Goal: Task Accomplishment & Management: Manage account settings

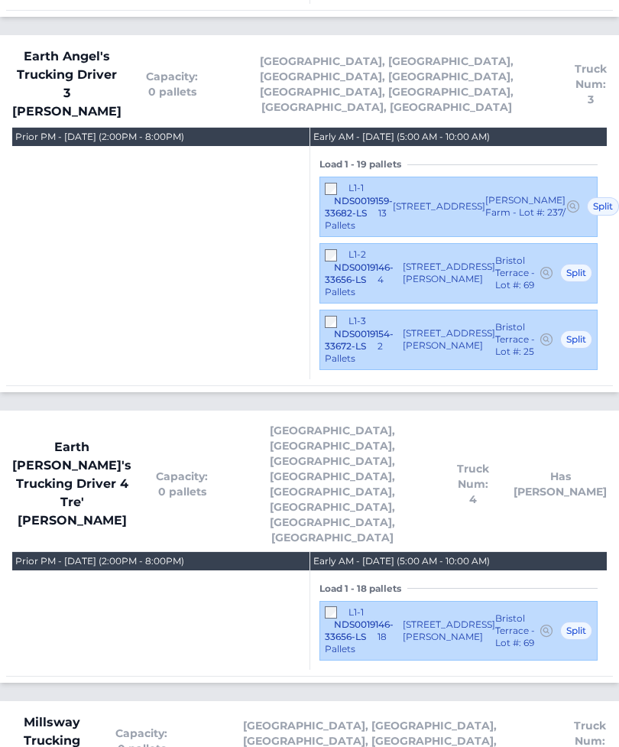
scroll to position [1463, 0]
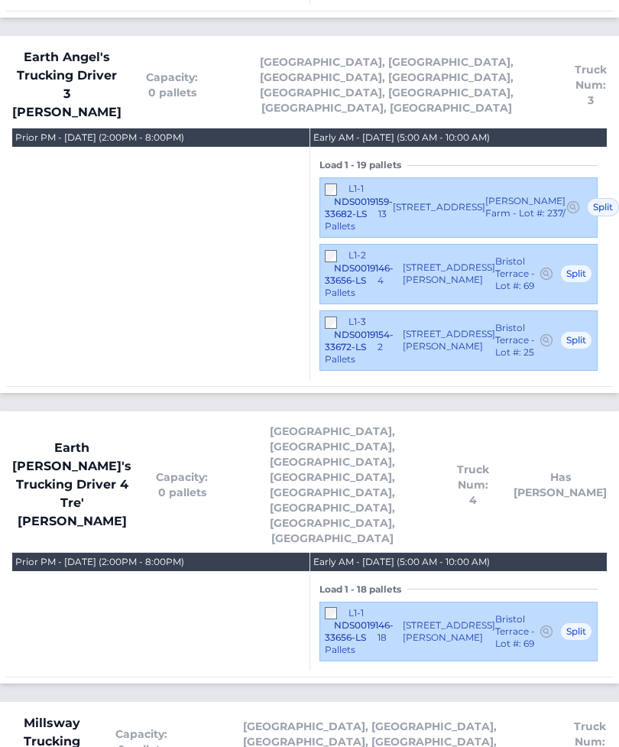
click at [111, 49] on h4 "Earth Angel's Trucking Driver 3 [PERSON_NAME] Capacity: 0 pallets [GEOGRAPHIC_D…" at bounding box center [309, 89] width 595 height 80
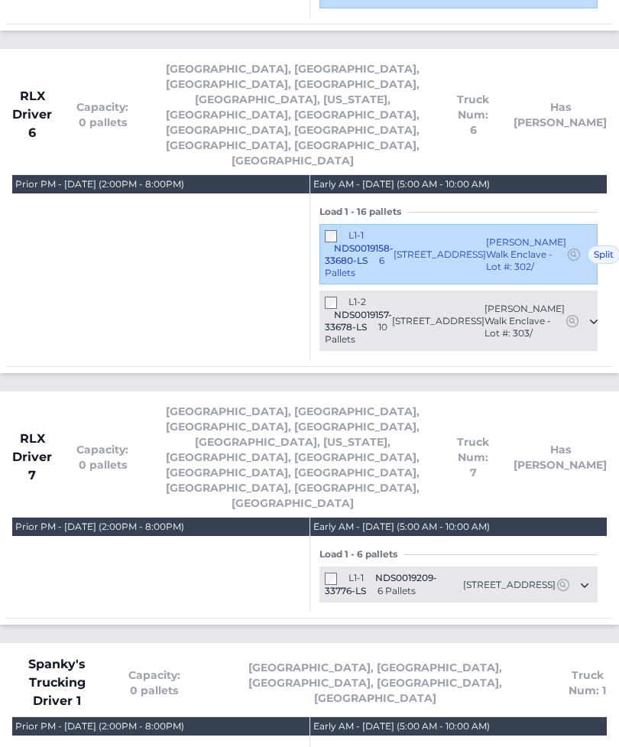
scroll to position [4172, 0]
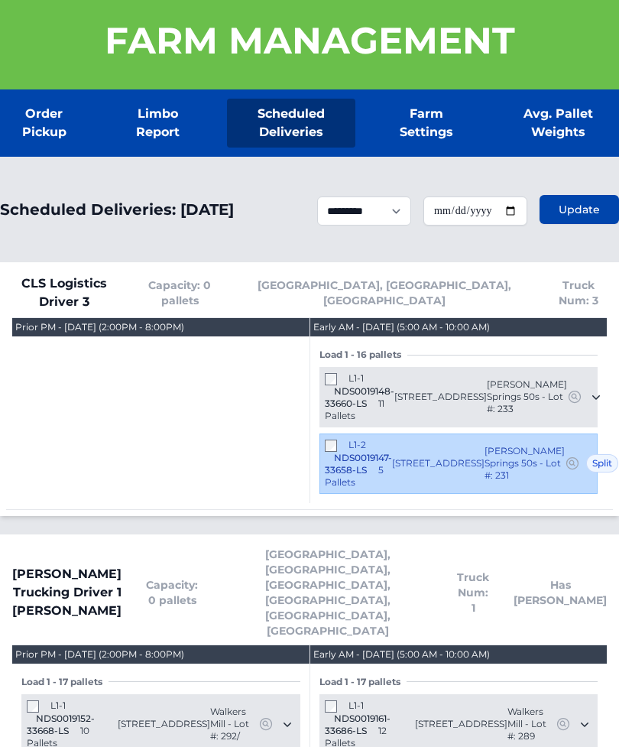
scroll to position [0, 0]
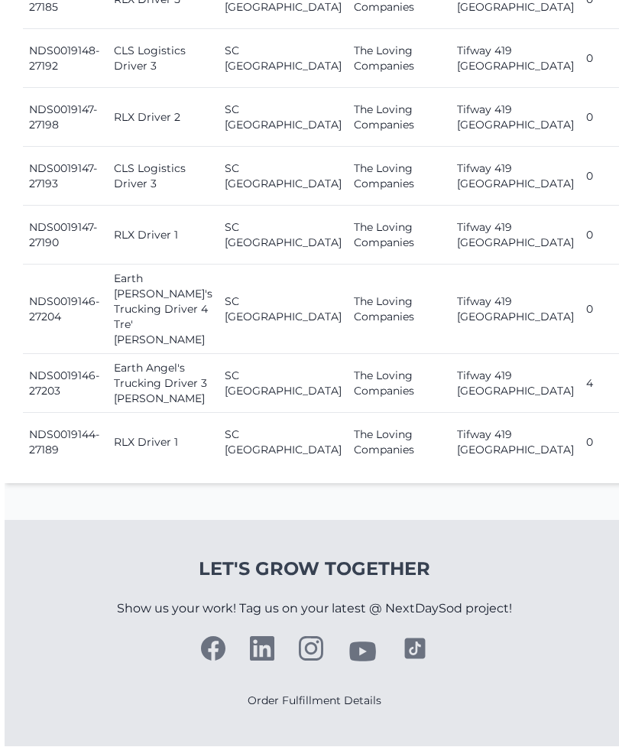
scroll to position [2202, 0]
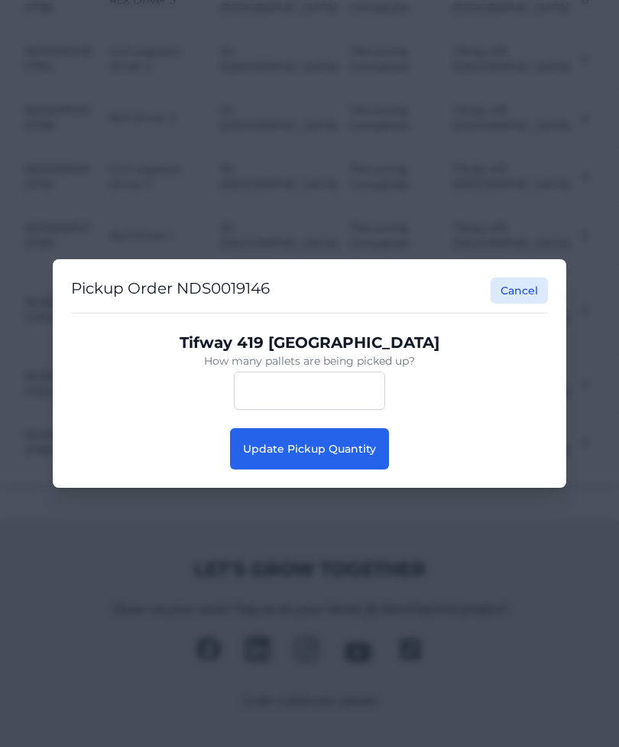
click at [345, 488] on div "Pickup Order NDS0019146 Cancel Tifway 419 Bermuda How many pallets are being pi…" at bounding box center [310, 373] width 514 height 229
click at [372, 470] on button "Update Pickup Quantity" at bounding box center [309, 448] width 159 height 41
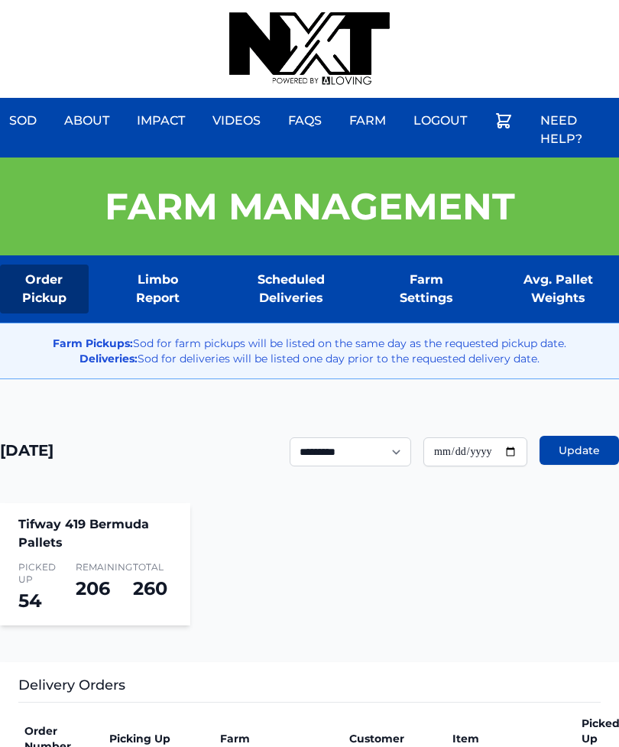
click at [561, 2] on div "Sod About Impact Videos FAQs Need Help? Farm My Account Logout" at bounding box center [309, 49] width 619 height 98
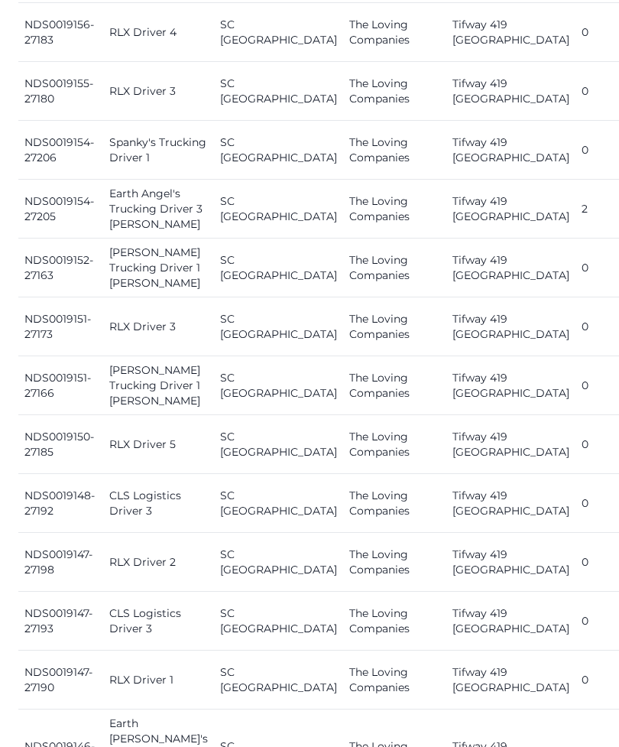
scroll to position [1659, 0]
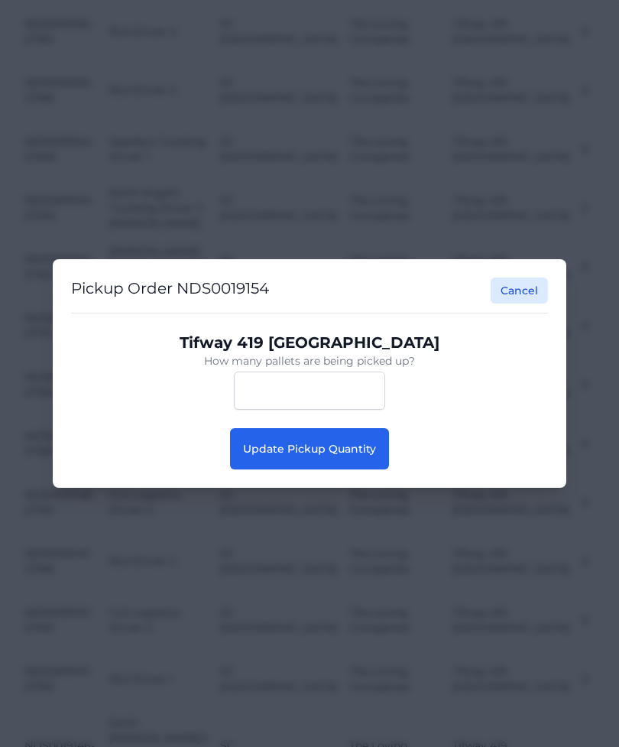
click at [275, 456] on span "Update Pickup Quantity" at bounding box center [309, 449] width 133 height 14
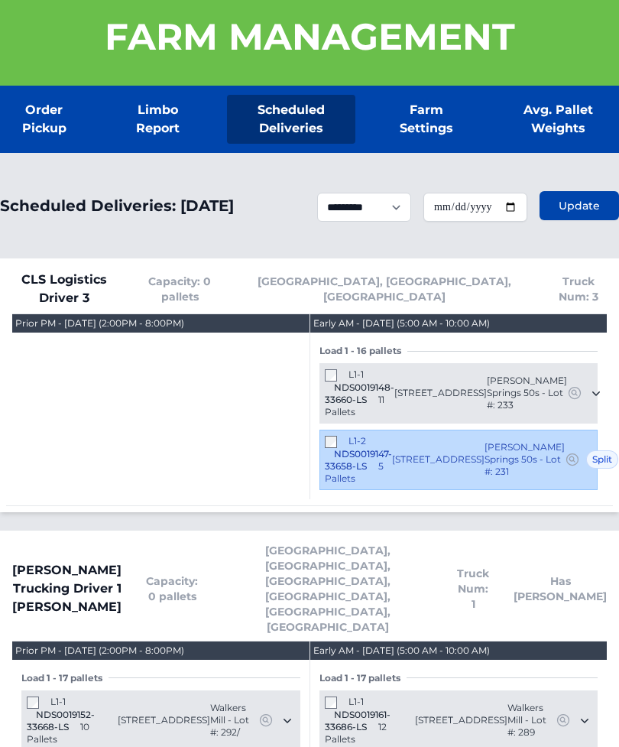
scroll to position [153, 0]
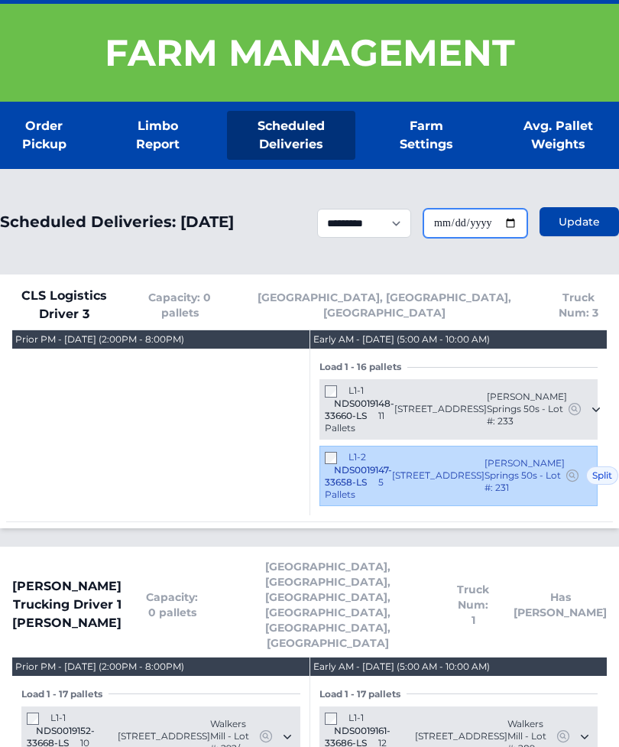
click at [479, 239] on input "**********" at bounding box center [476, 224] width 104 height 29
type input "**********"
click at [594, 236] on button "Update" at bounding box center [580, 221] width 80 height 29
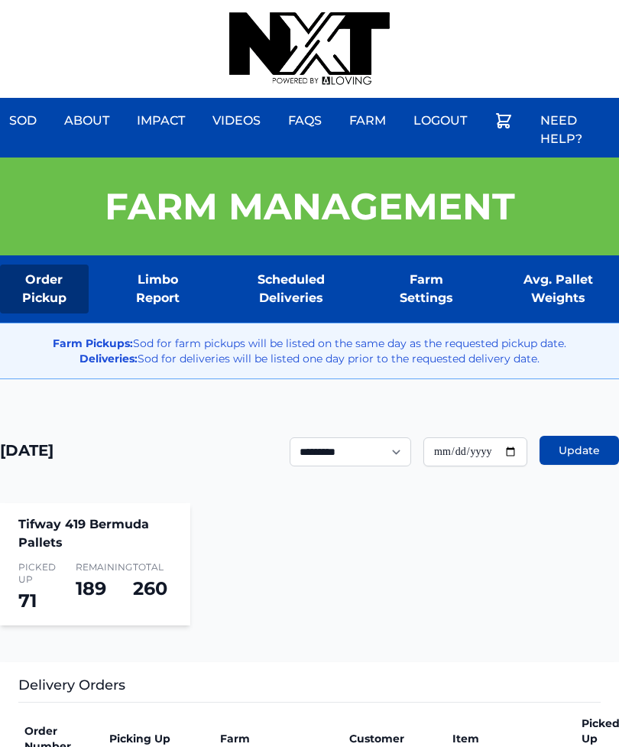
click at [569, 5] on div "Sod About Impact Videos FAQs Need Help? Farm My Account Logout" at bounding box center [309, 49] width 619 height 98
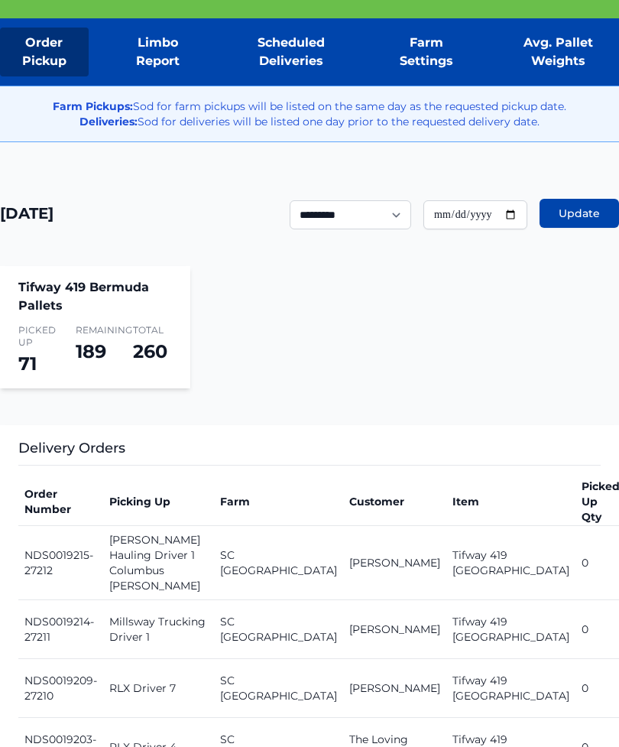
scroll to position [323, 0]
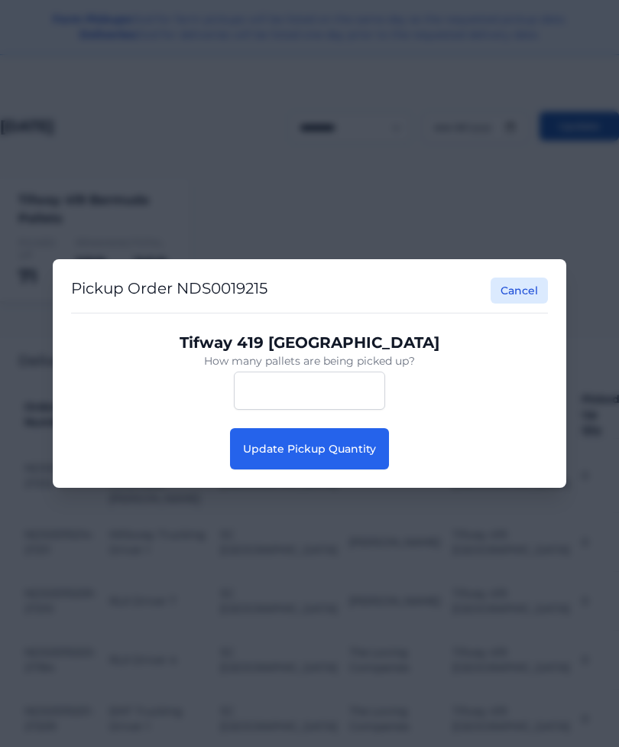
click at [596, 378] on div "Pickup Order NDS0019215 Cancel Tifway 419 Bermuda How many pallets are being pi…" at bounding box center [309, 373] width 619 height 747
click at [541, 304] on button "Cancel" at bounding box center [519, 291] width 57 height 26
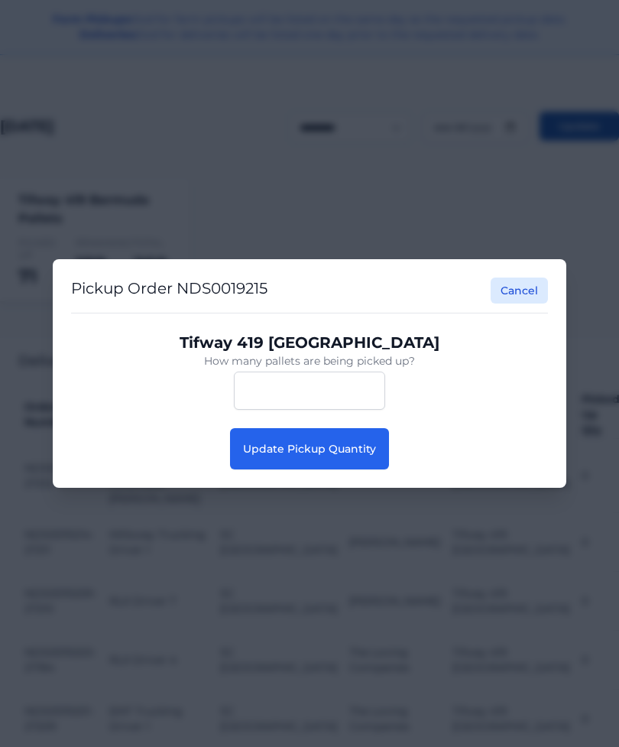
click at [284, 456] on span "Update Pickup Quantity" at bounding box center [309, 449] width 133 height 14
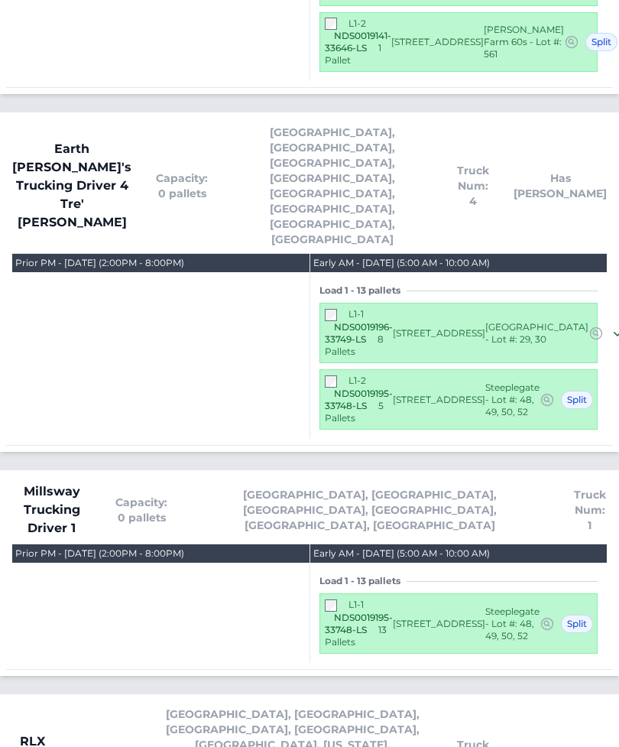
scroll to position [1890, 0]
